Goal: Check status

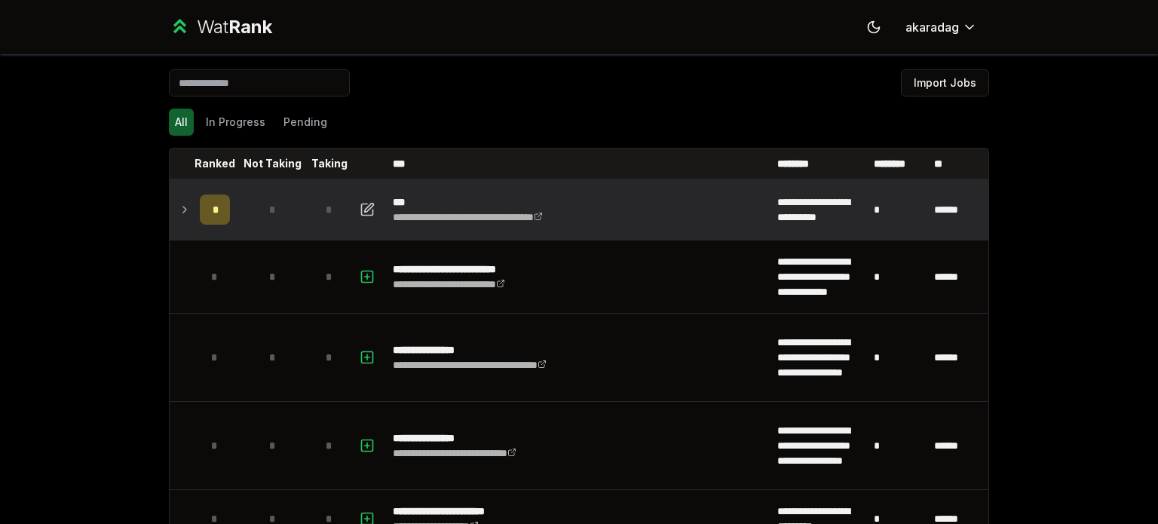
click at [213, 216] on div "*" at bounding box center [215, 209] width 30 height 30
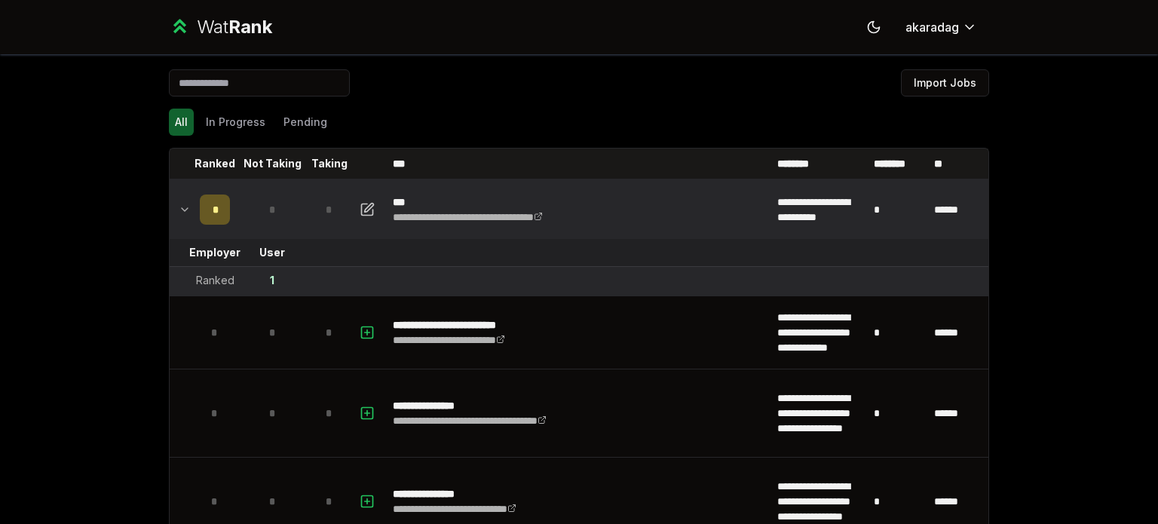
click at [213, 216] on div "*" at bounding box center [215, 209] width 30 height 30
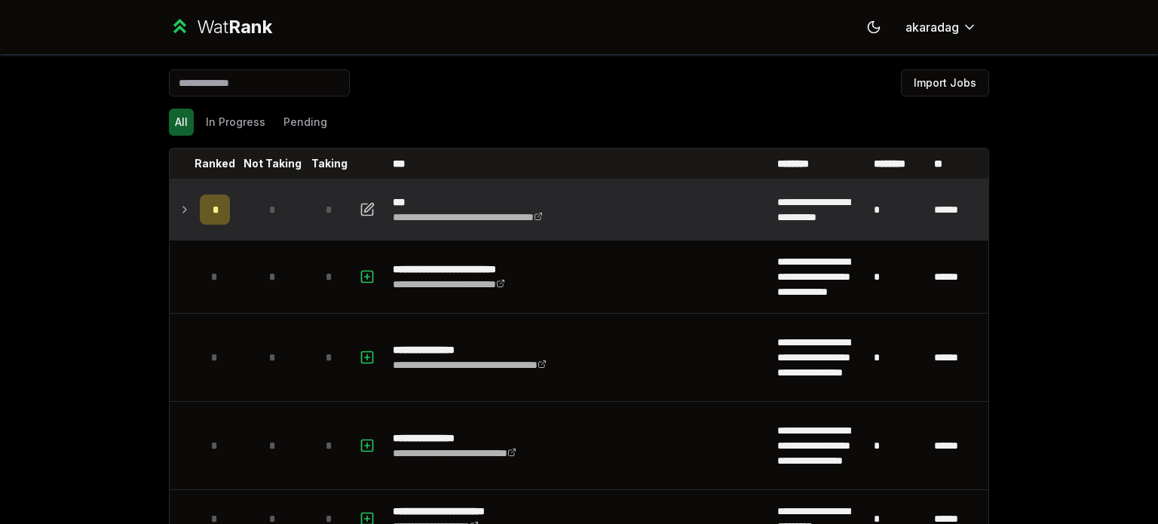
click at [213, 216] on div "*" at bounding box center [215, 209] width 30 height 30
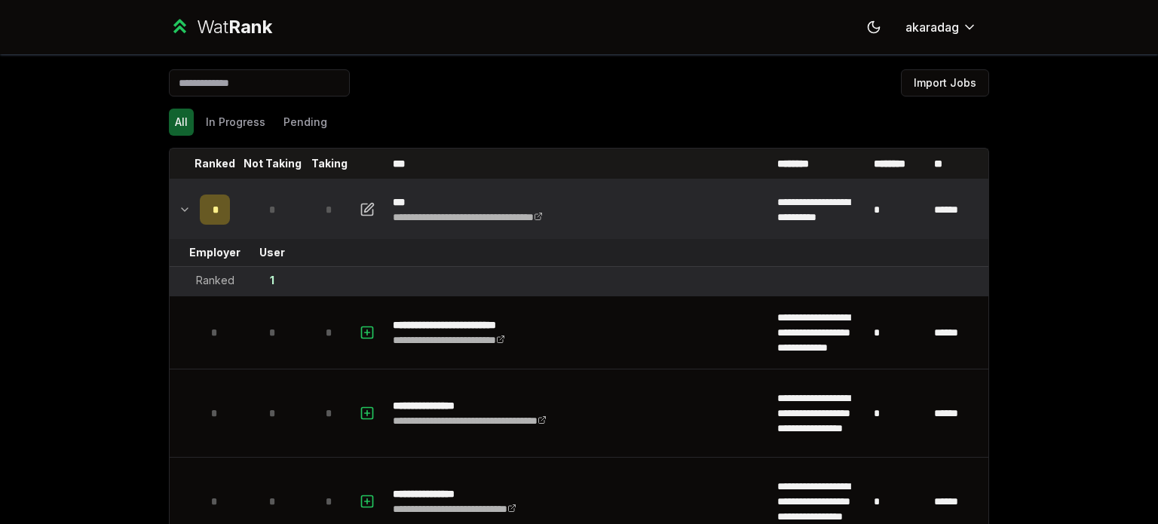
click at [217, 210] on div "*" at bounding box center [215, 209] width 30 height 30
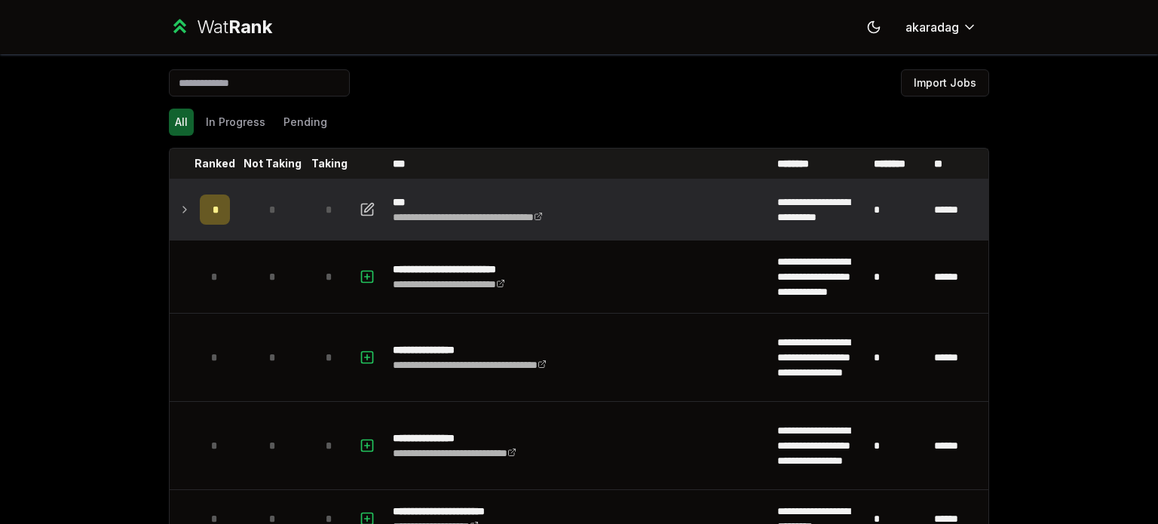
click at [268, 213] on span "*" at bounding box center [271, 209] width 7 height 15
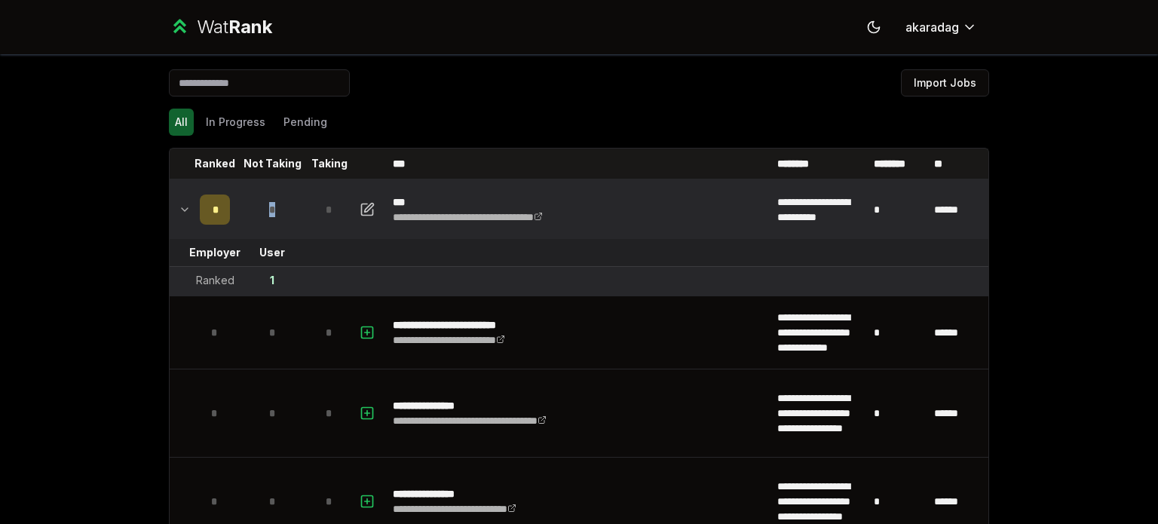
click at [268, 213] on span "*" at bounding box center [271, 209] width 7 height 15
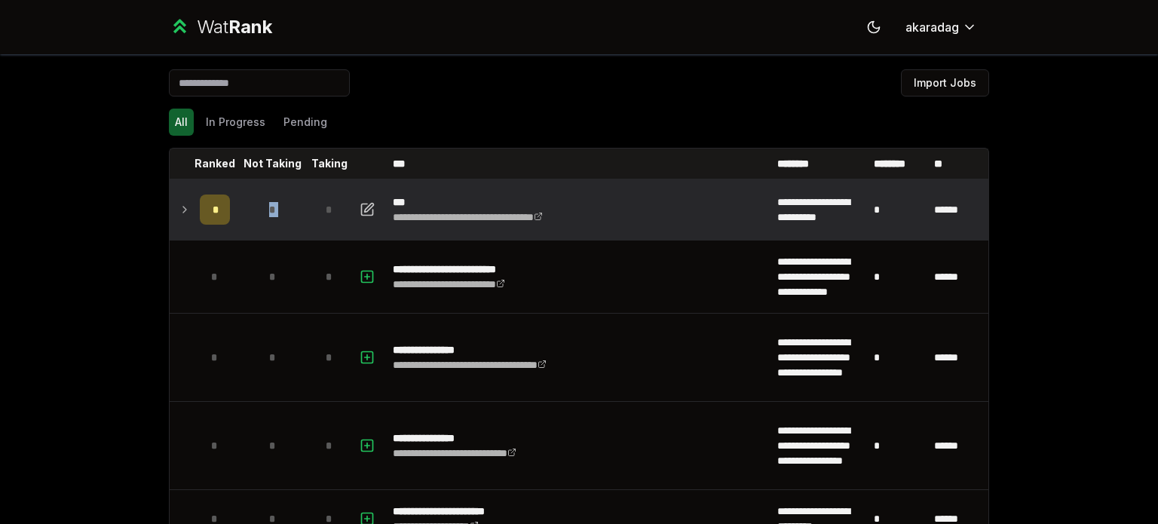
click at [268, 213] on span "*" at bounding box center [271, 209] width 7 height 15
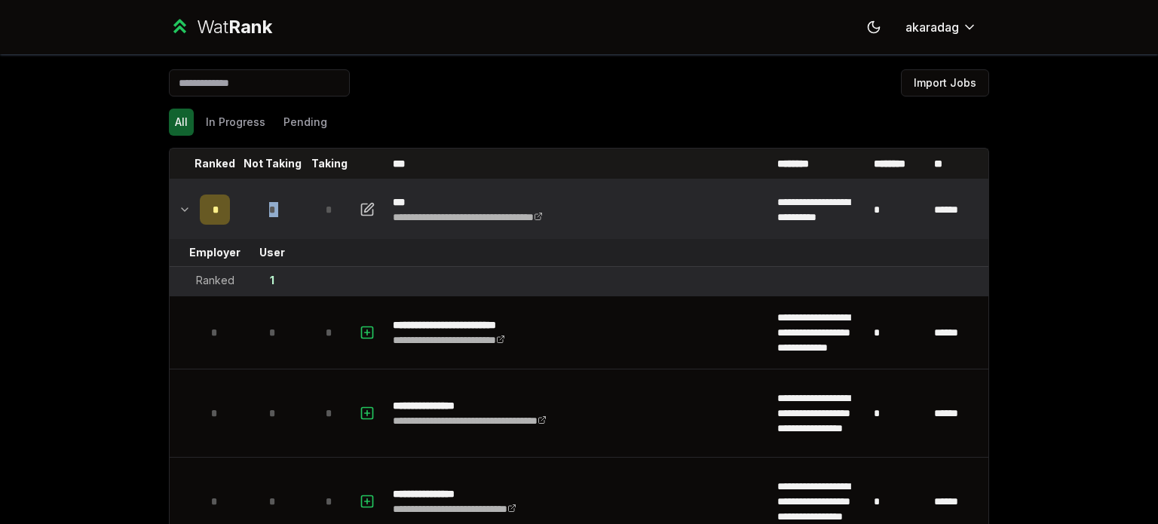
click at [268, 213] on span "*" at bounding box center [271, 209] width 7 height 15
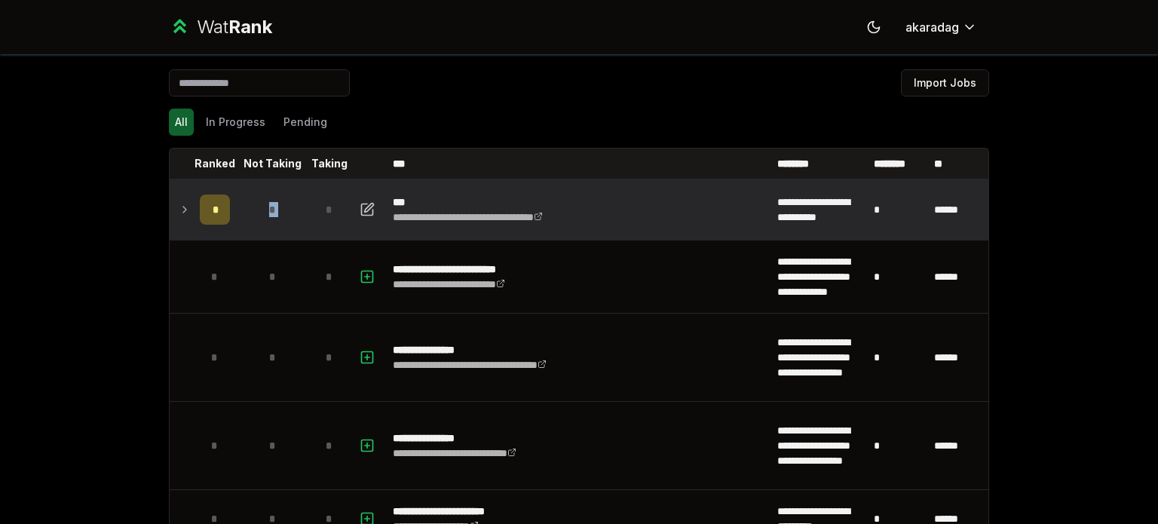
click at [268, 213] on span "*" at bounding box center [271, 209] width 7 height 15
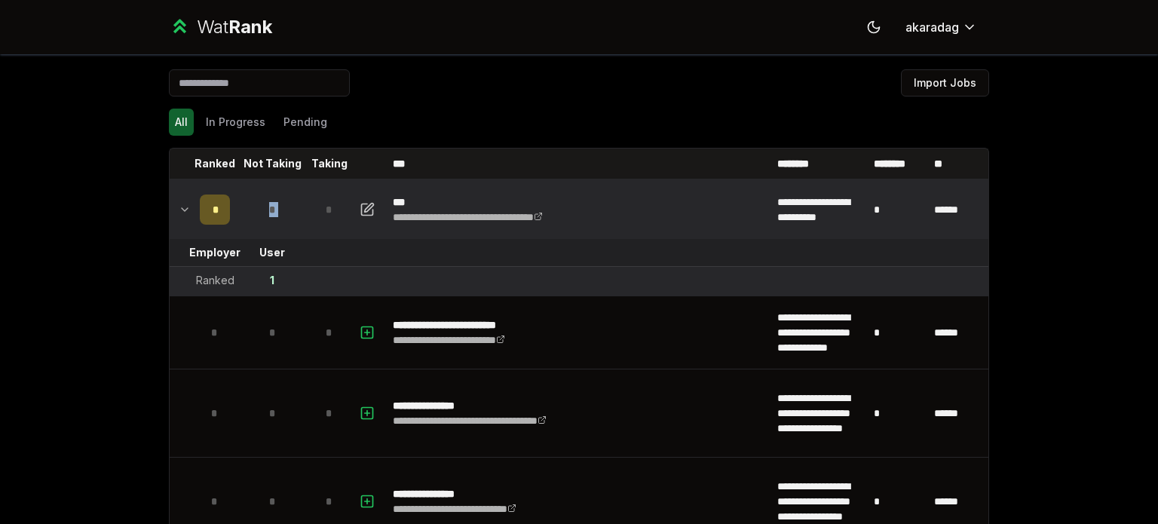
click at [268, 215] on span "*" at bounding box center [271, 209] width 7 height 15
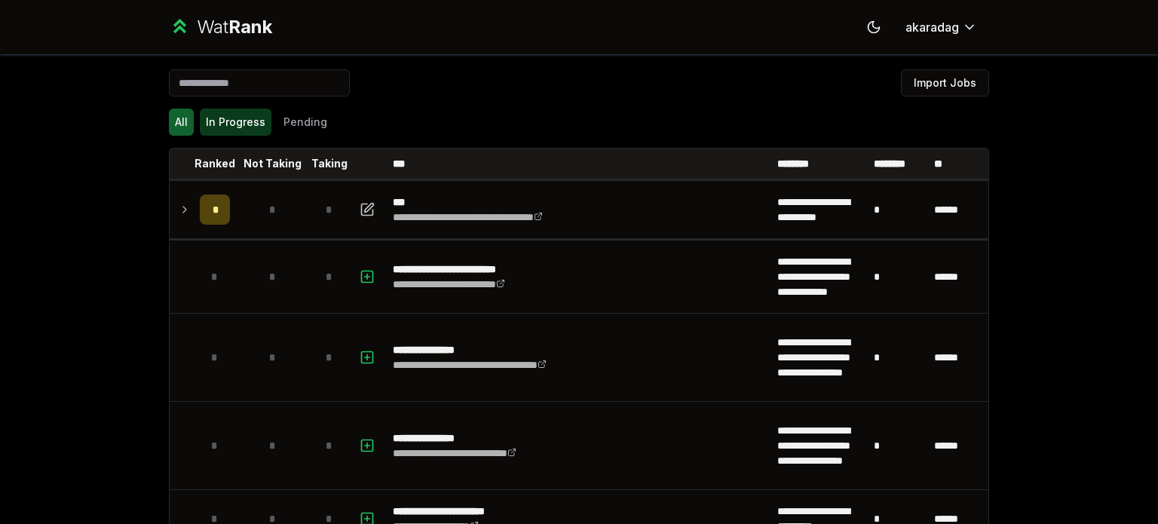
click at [227, 120] on button "In Progress" at bounding box center [236, 122] width 72 height 27
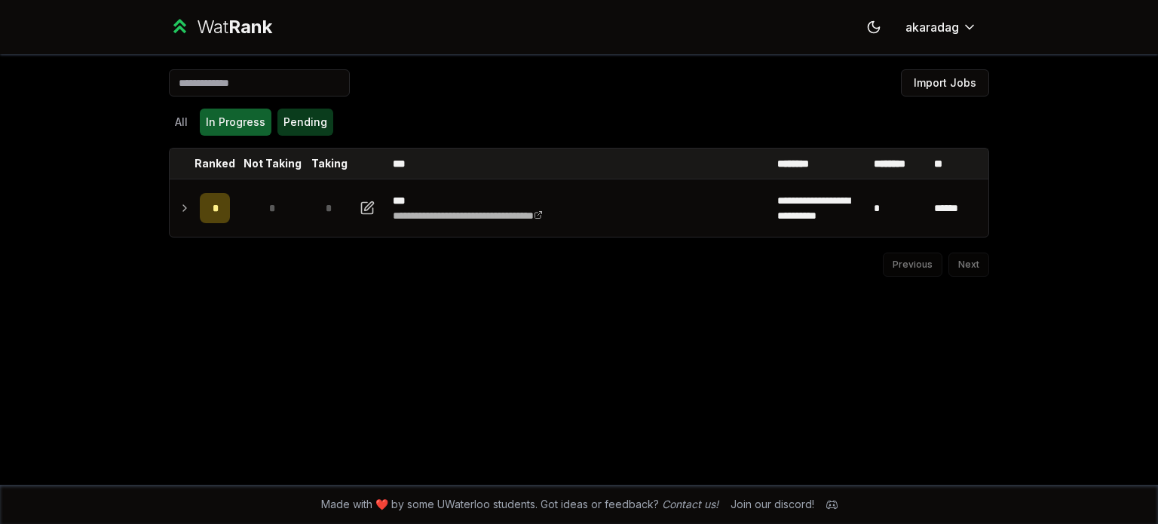
click at [312, 122] on button "Pending" at bounding box center [305, 122] width 56 height 27
